Goal: Navigation & Orientation: Find specific page/section

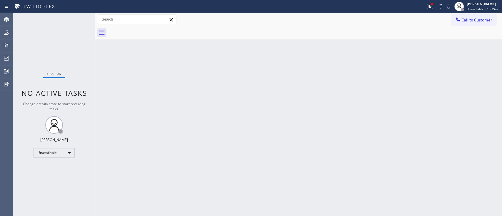
click at [431, 123] on div "Back to Dashboard Change Sender ID Customers Technicians Select a contact Outbo…" at bounding box center [298, 114] width 407 height 203
click at [305, 48] on div "Back to Dashboard Change Sender ID Customers Technicians Select a contact Outbo…" at bounding box center [298, 114] width 407 height 203
click at [394, 143] on div "Back to Dashboard Change Sender ID Customers Technicians Select a contact Outbo…" at bounding box center [298, 114] width 407 height 203
drag, startPoint x: 498, startPoint y: 88, endPoint x: 302, endPoint y: 220, distance: 236.2
click at [302, 216] on html "Status report Issue detected This issue could affect your workflow. Please cont…" at bounding box center [251, 108] width 502 height 216
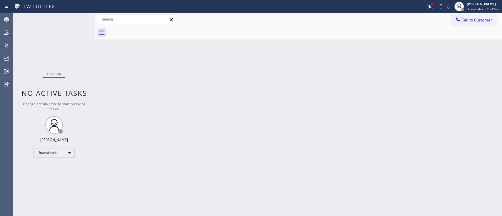
click at [303, 109] on div "Back to Dashboard Change Sender ID Customers Technicians Select a contact Outbo…" at bounding box center [298, 114] width 407 height 203
click at [344, 59] on div "Back to Dashboard Change Sender ID Customers Technicians Select a contact Outbo…" at bounding box center [298, 114] width 407 height 203
click at [369, 133] on div "Back to Dashboard Change Sender ID Customers Technicians Select a contact Outbo…" at bounding box center [298, 114] width 407 height 203
click at [423, 9] on div at bounding box center [429, 6] width 13 height 7
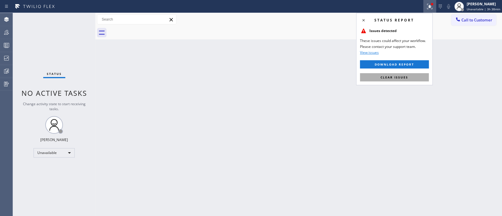
click at [390, 79] on span "Clear issues" at bounding box center [394, 77] width 28 height 4
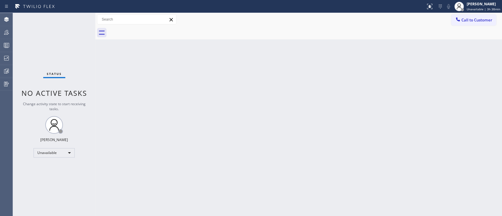
click at [333, 160] on div "Back to Dashboard Change Sender ID Customers Technicians Select a contact Outbo…" at bounding box center [298, 114] width 407 height 203
